Goal: Task Accomplishment & Management: Use online tool/utility

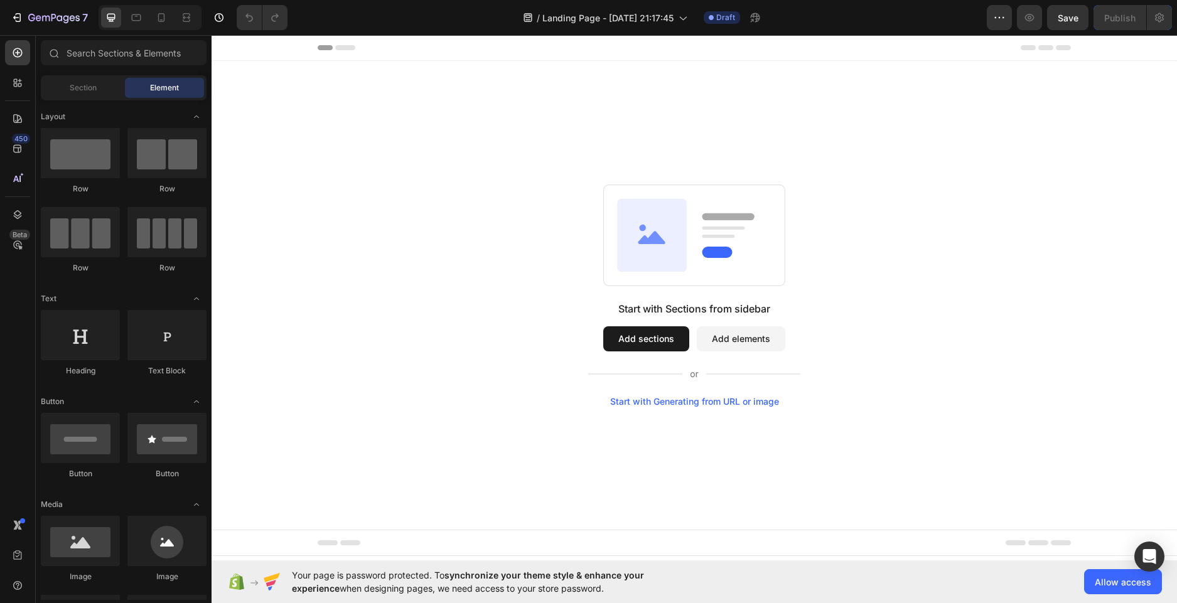
click at [633, 332] on button "Add sections" at bounding box center [646, 338] width 86 height 25
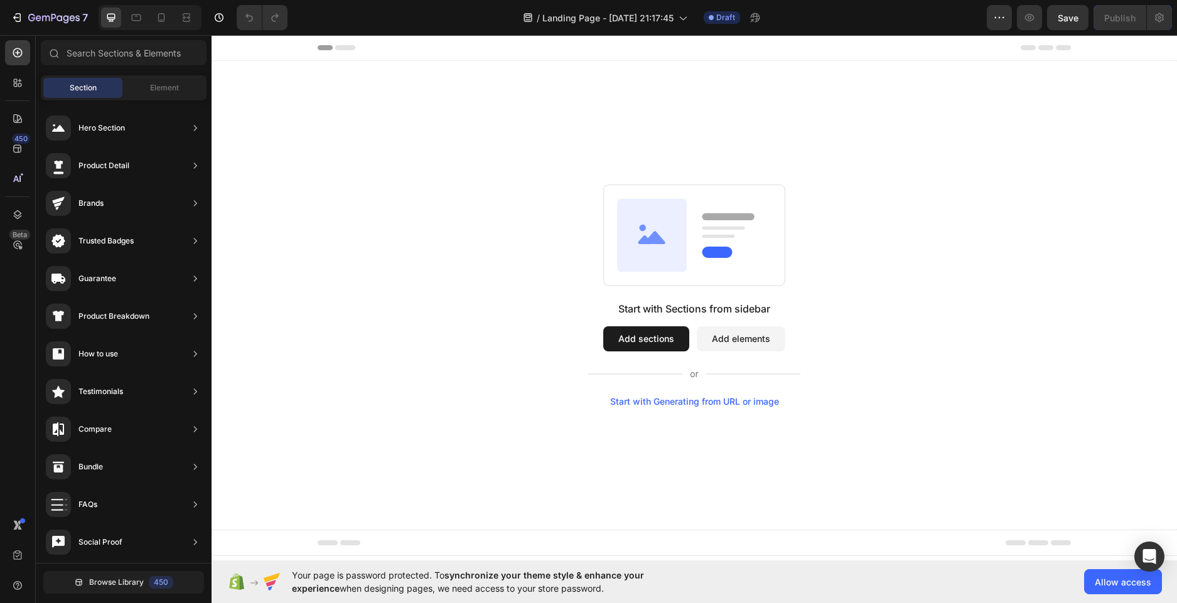
click at [427, 150] on div "Start with Sections from sidebar Add sections Add elements Start with Generatin…" at bounding box center [693, 295] width 965 height 469
click at [152, 87] on span "Element" at bounding box center [164, 87] width 29 height 11
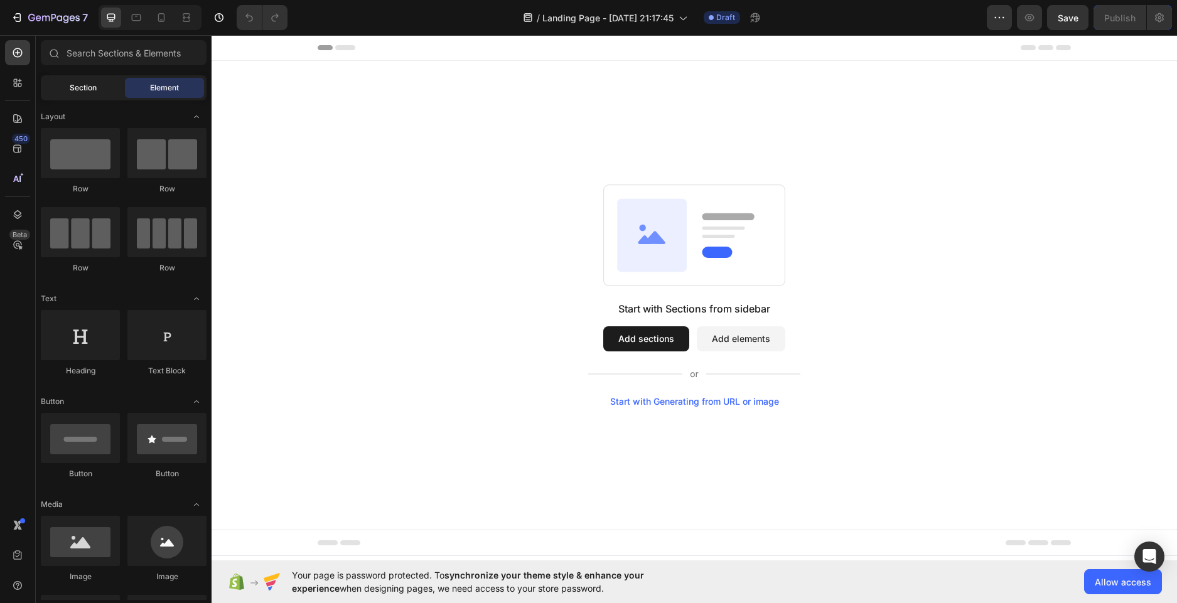
click at [105, 91] on div "Section" at bounding box center [82, 88] width 79 height 20
click at [83, 92] on span "Section" at bounding box center [83, 87] width 27 height 11
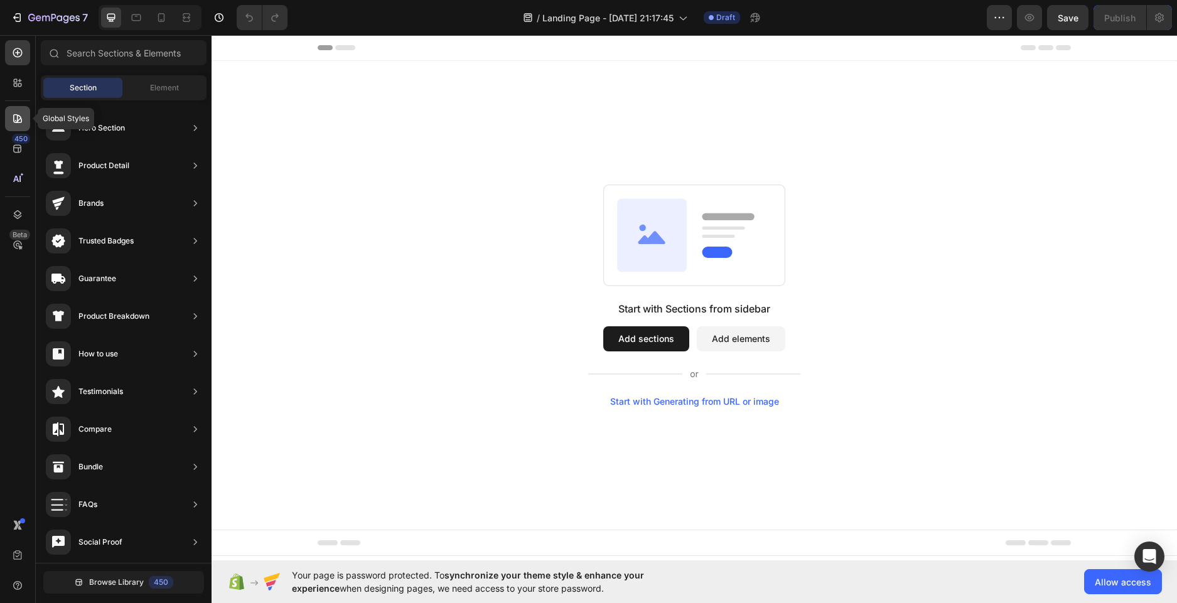
click at [21, 115] on icon at bounding box center [17, 118] width 13 height 13
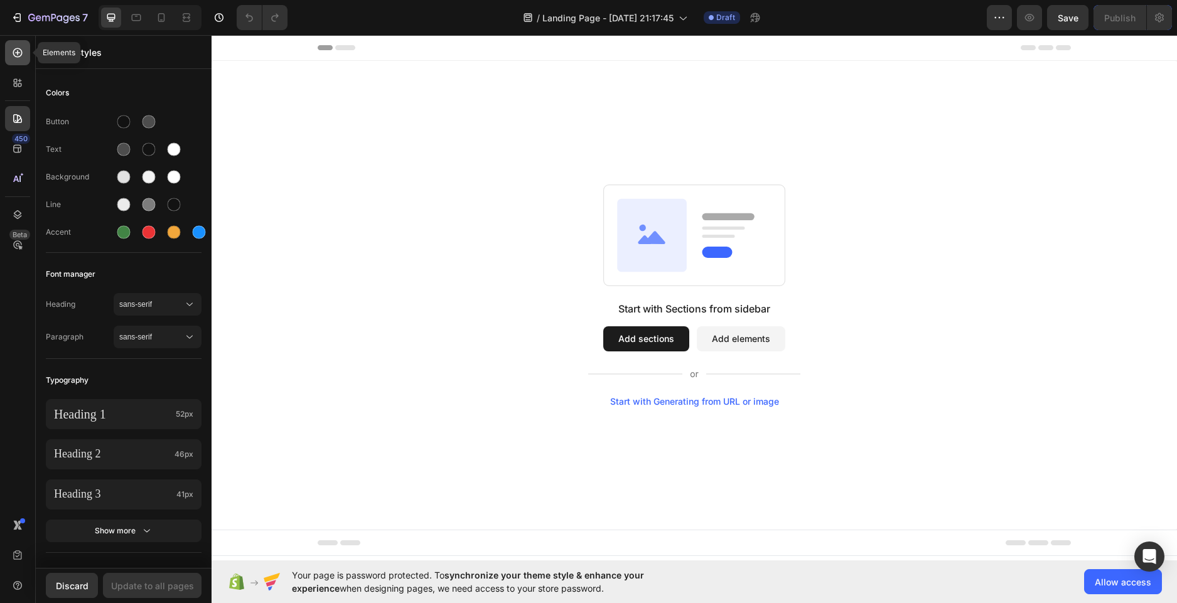
click at [21, 58] on icon at bounding box center [17, 52] width 13 height 13
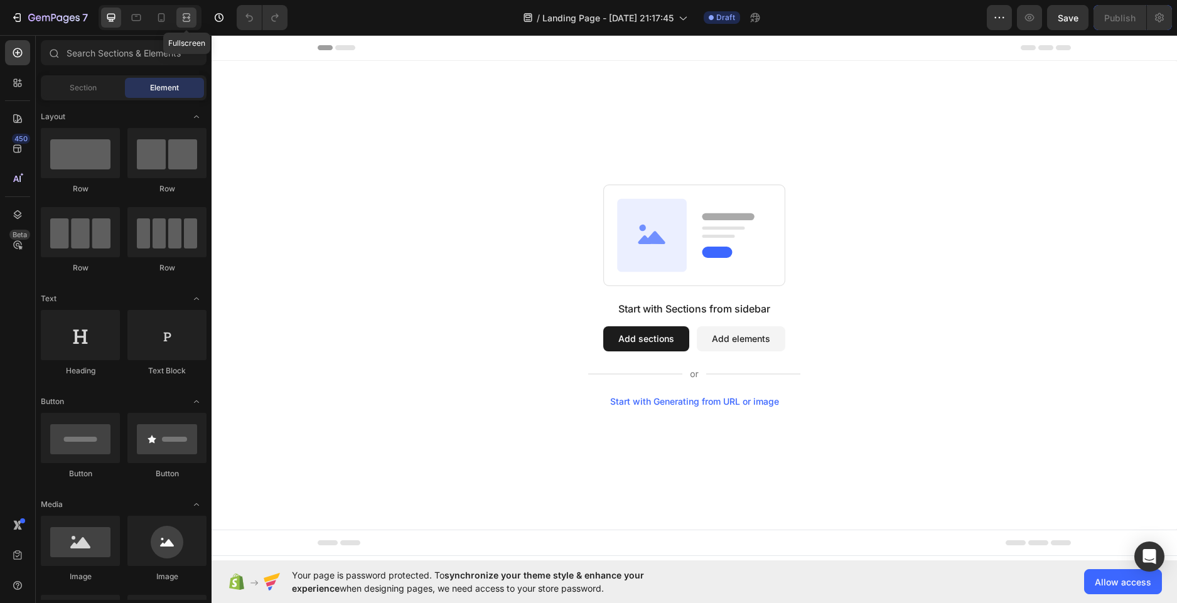
click at [187, 15] on icon at bounding box center [186, 17] width 13 height 13
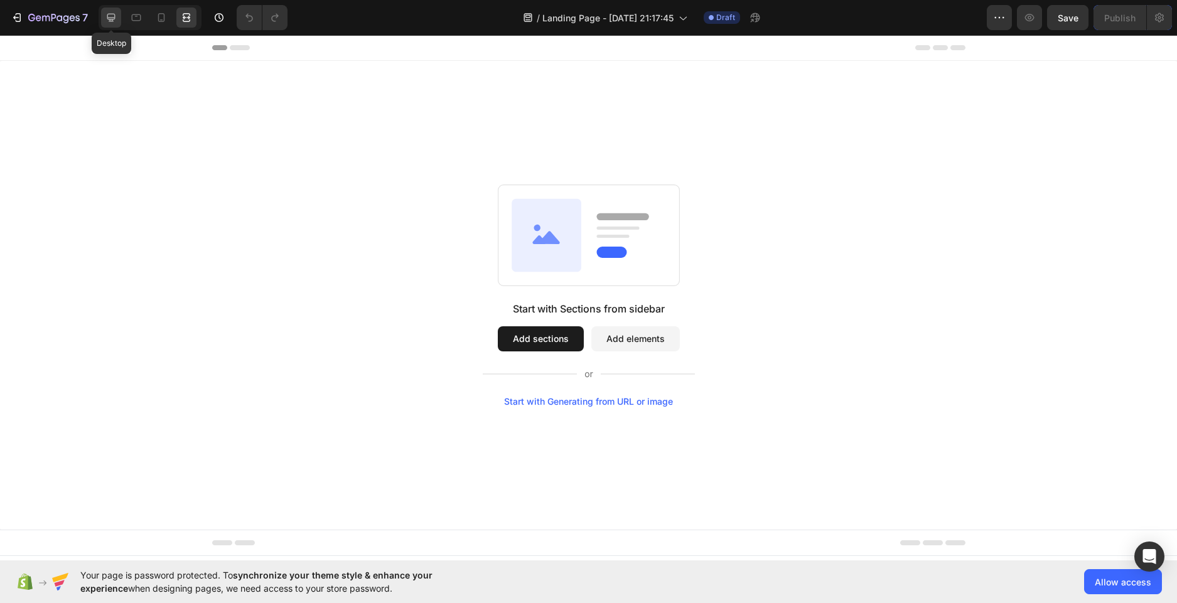
click at [111, 16] on icon at bounding box center [111, 17] width 13 height 13
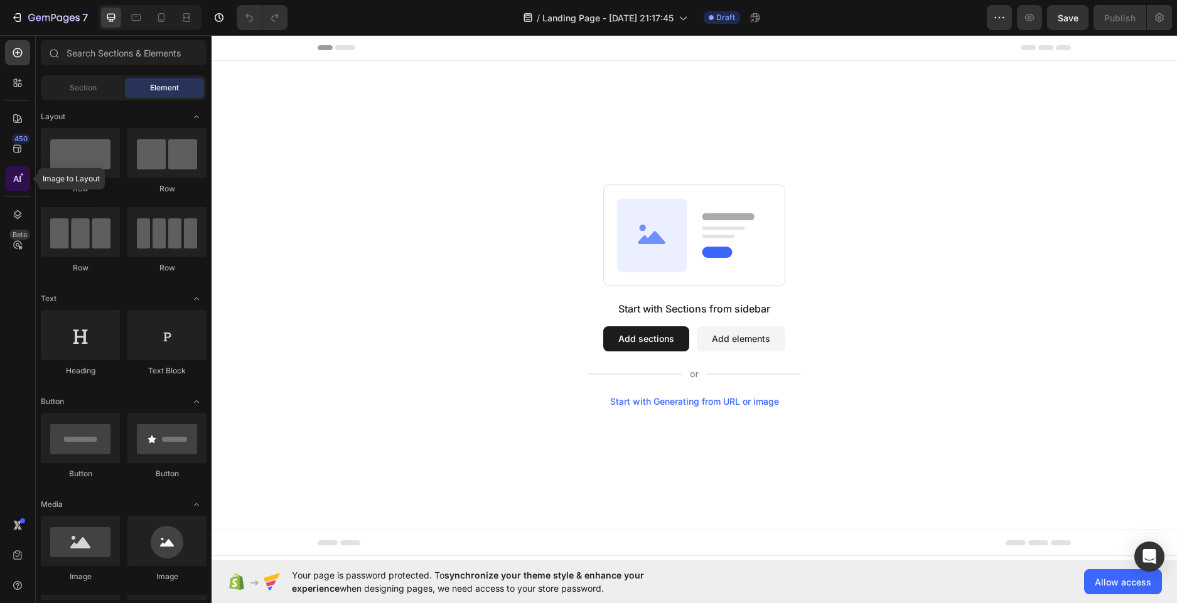
click at [19, 183] on icon at bounding box center [17, 179] width 13 height 13
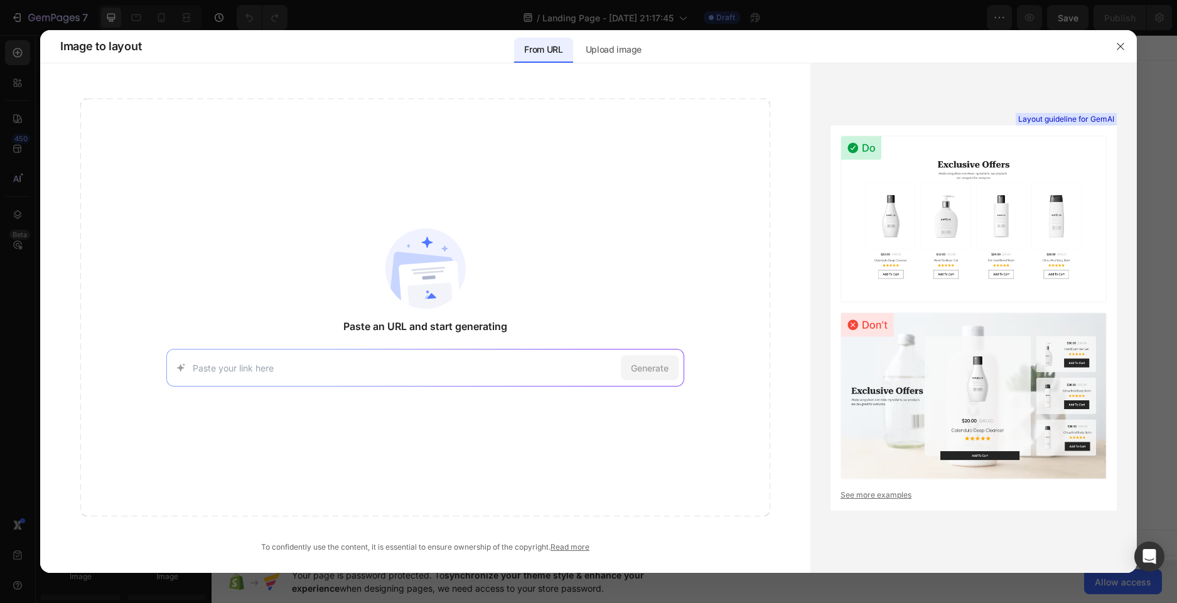
click at [314, 361] on input at bounding box center [404, 367] width 422 height 13
click at [546, 369] on input at bounding box center [404, 367] width 422 height 13
type input "a"
click at [597, 62] on div "Upload image" at bounding box center [613, 50] width 76 height 25
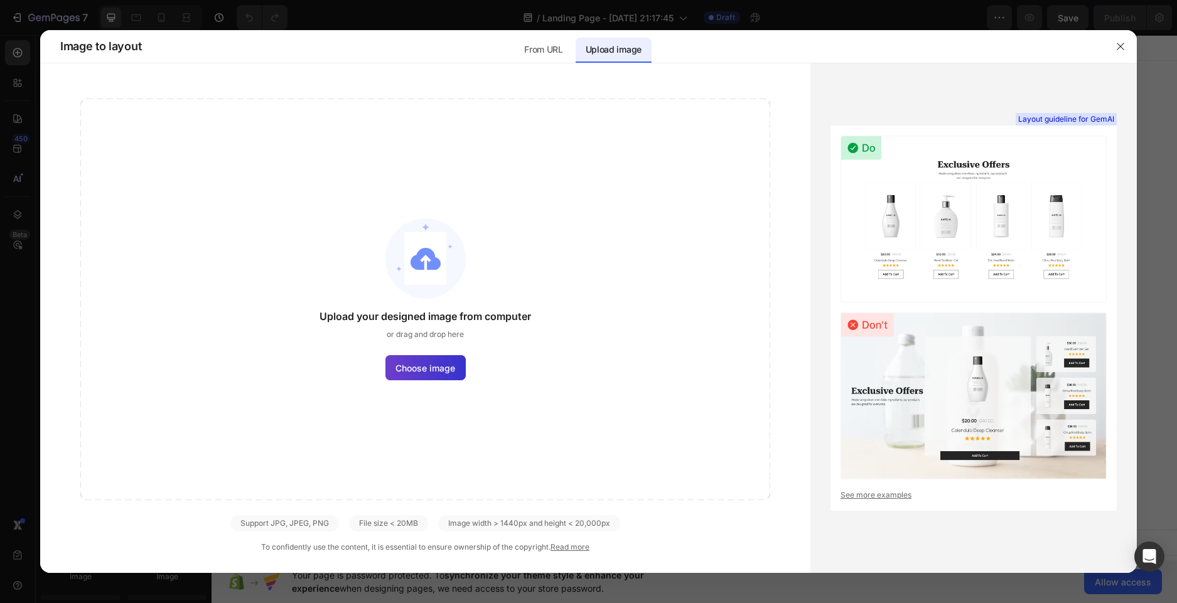
click at [438, 365] on span "Choose image" at bounding box center [425, 367] width 60 height 13
click at [0, 0] on input "Choose image" at bounding box center [0, 0] width 0 height 0
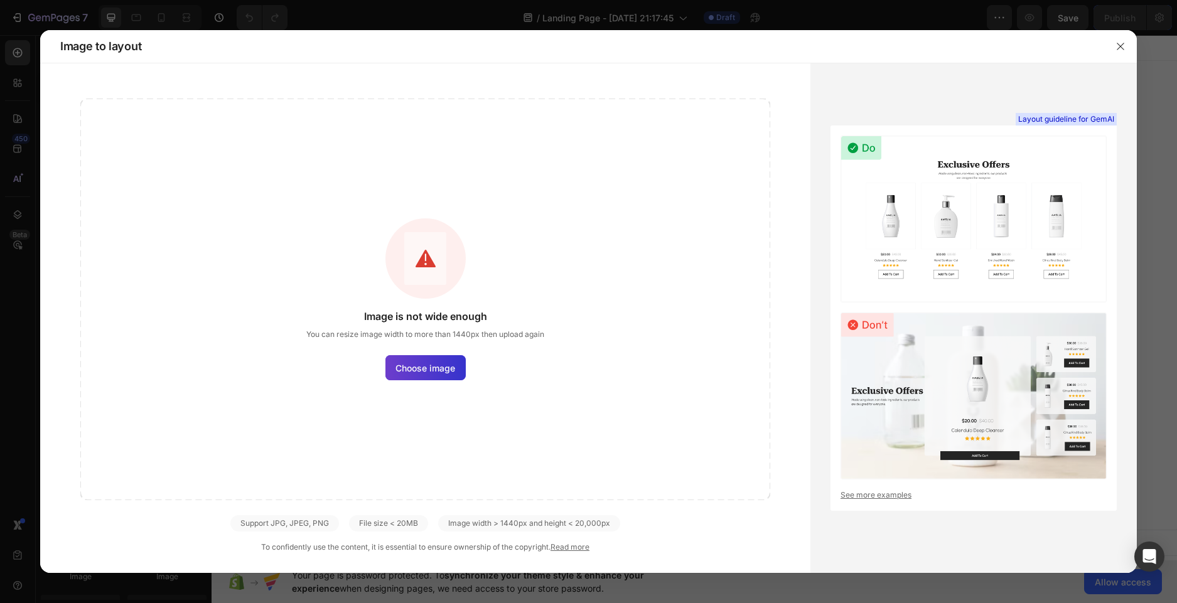
click at [420, 367] on span "Choose image" at bounding box center [425, 367] width 60 height 13
click at [0, 0] on input "Choose image" at bounding box center [0, 0] width 0 height 0
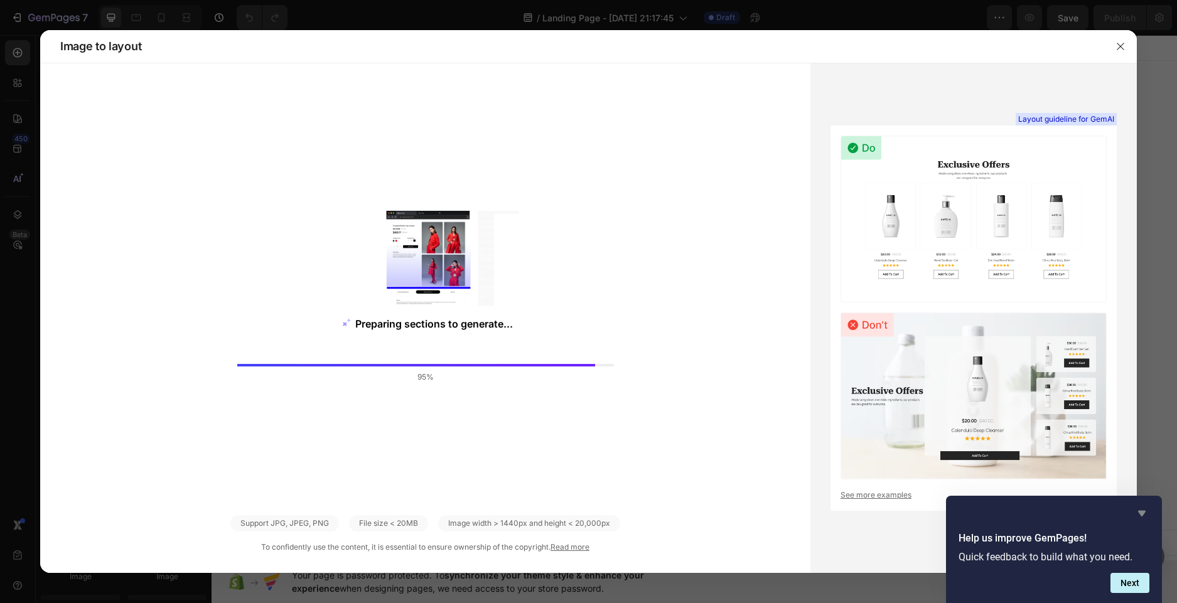
click at [1143, 508] on icon "Hide survey" at bounding box center [1141, 513] width 15 height 15
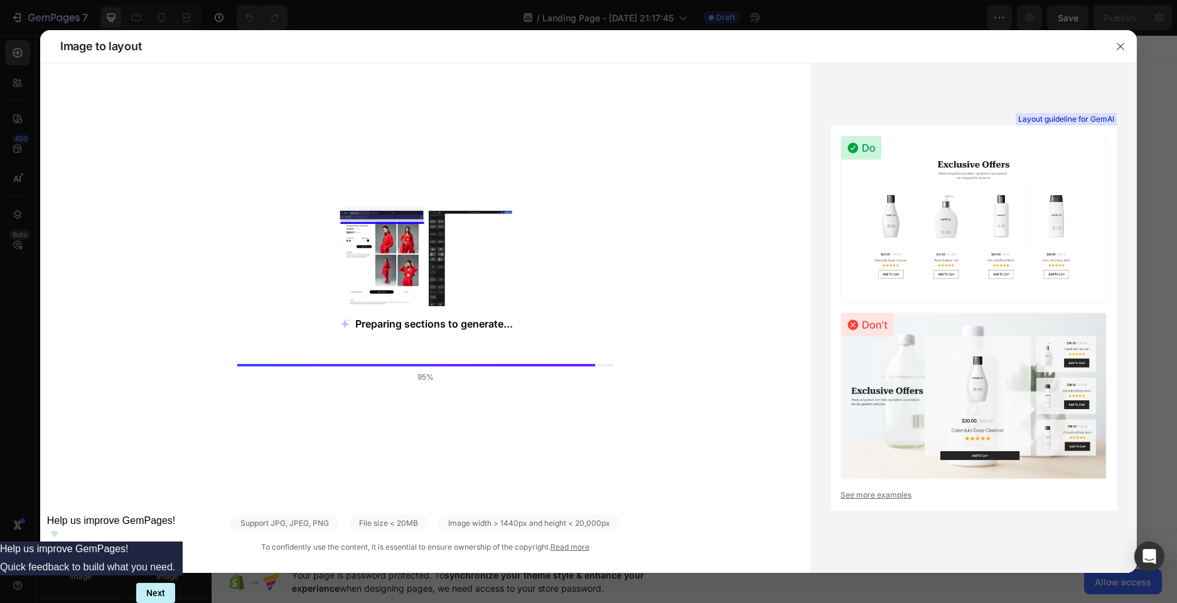
click at [279, 241] on div "Preparing sections to generate... 95%" at bounding box center [425, 300] width 690 height 402
click at [388, 336] on div "Preparing sections to generate... 95%" at bounding box center [425, 300] width 690 height 402
click at [441, 419] on div "Preparing sections to generate... 95%" at bounding box center [425, 300] width 690 height 402
drag, startPoint x: 421, startPoint y: 351, endPoint x: 419, endPoint y: 377, distance: 26.4
click at [419, 377] on div "Preparing sections to generate... 95%" at bounding box center [425, 300] width 690 height 402
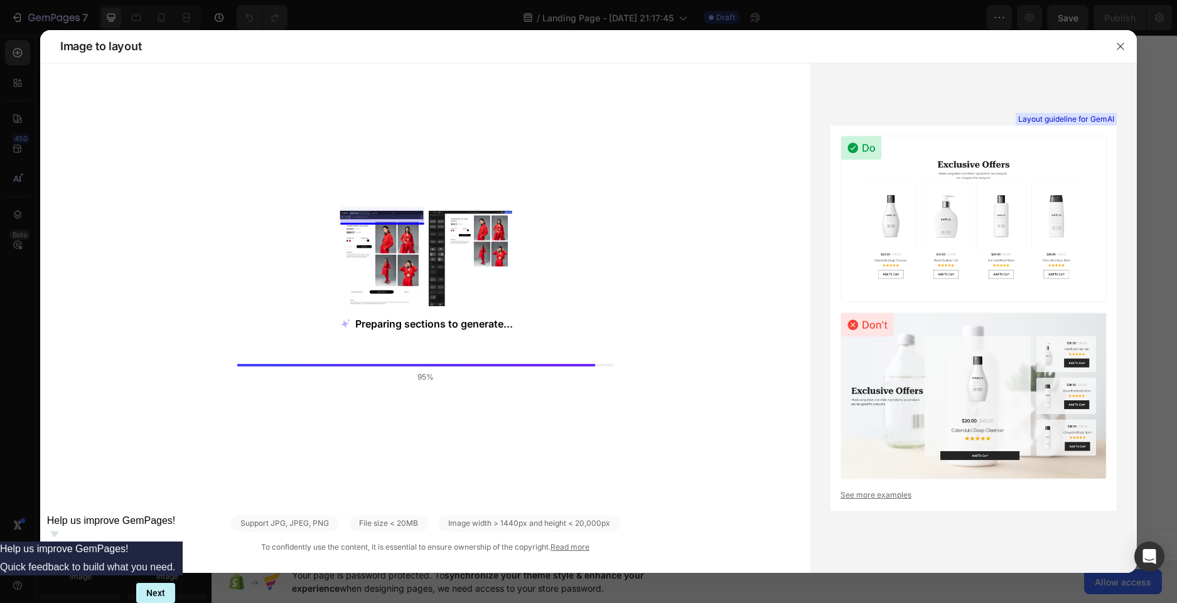
click at [437, 411] on div "Preparing sections to generate... 95%" at bounding box center [425, 300] width 690 height 402
drag, startPoint x: 412, startPoint y: 379, endPoint x: 470, endPoint y: 385, distance: 58.6
click at [471, 382] on div "95%" at bounding box center [425, 373] width 377 height 19
click at [458, 406] on div "Preparing sections to generate... 95%" at bounding box center [425, 300] width 690 height 402
click at [577, 225] on div "Preparing sections to generate... 95%" at bounding box center [425, 300] width 690 height 402
